Goal: Transaction & Acquisition: Purchase product/service

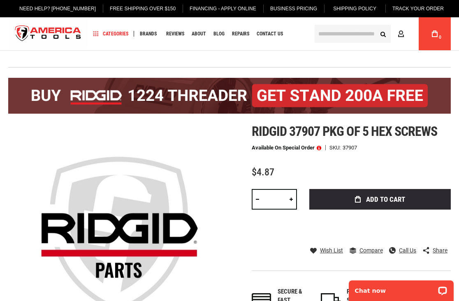
click at [436, 33] on icon at bounding box center [435, 33] width 6 height 7
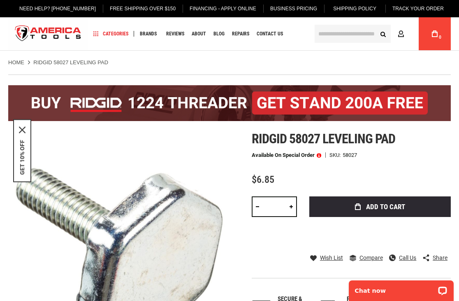
click at [347, 35] on input "text" at bounding box center [353, 34] width 76 height 18
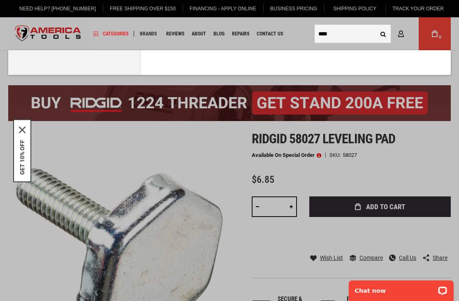
type input "****"
click at [375, 26] on button "Search" at bounding box center [383, 34] width 16 height 16
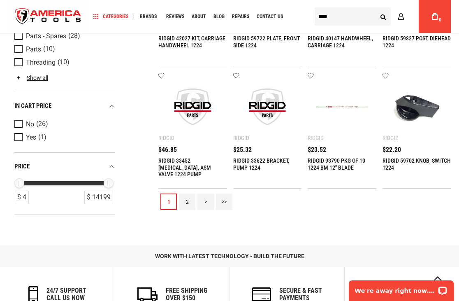
scroll to position [782, 0]
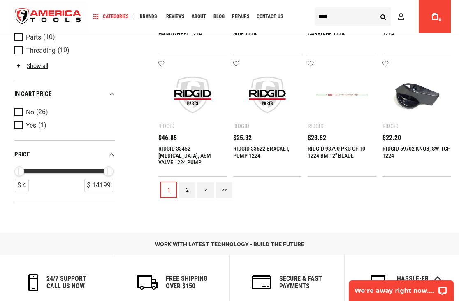
click at [189, 191] on link "2" at bounding box center [187, 190] width 16 height 16
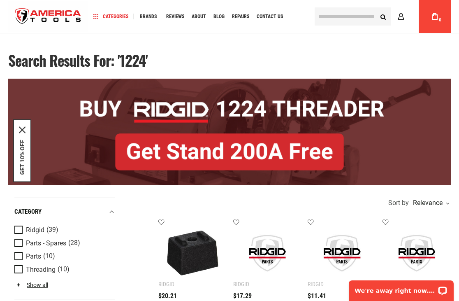
scroll to position [0, 0]
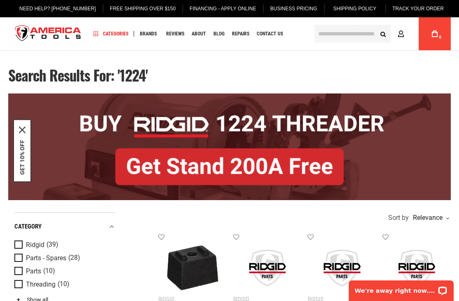
click at [353, 35] on input "text" at bounding box center [353, 34] width 76 height 18
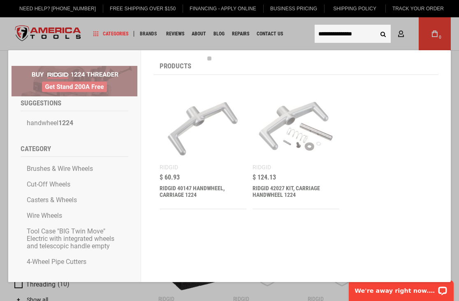
type input "**********"
click at [375, 26] on button "Search" at bounding box center [383, 34] width 16 height 16
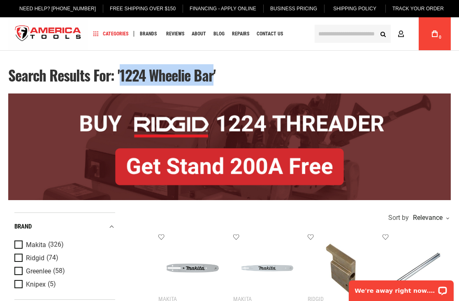
drag, startPoint x: 215, startPoint y: 75, endPoint x: 121, endPoint y: 76, distance: 94.7
click at [121, 76] on span "Search results for: '1224 wheelie bar'" at bounding box center [111, 74] width 207 height 21
copy span "1224 wheelie bar"
